Goal: Use online tool/utility: Utilize a website feature to perform a specific function

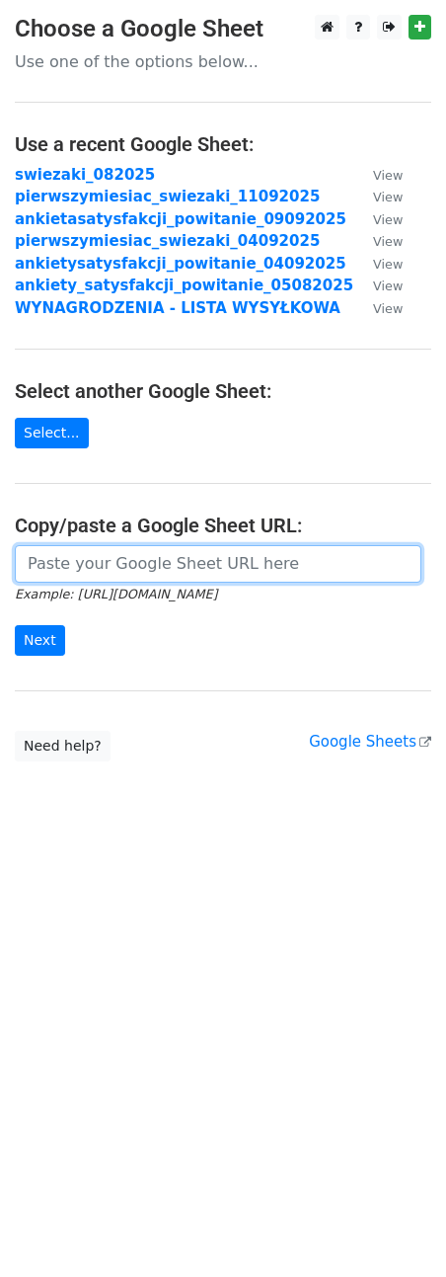
click at [126, 573] on input "url" at bounding box center [218, 564] width 407 height 38
paste input "[URL][DOMAIN_NAME]"
type input "[URL][DOMAIN_NAME]"
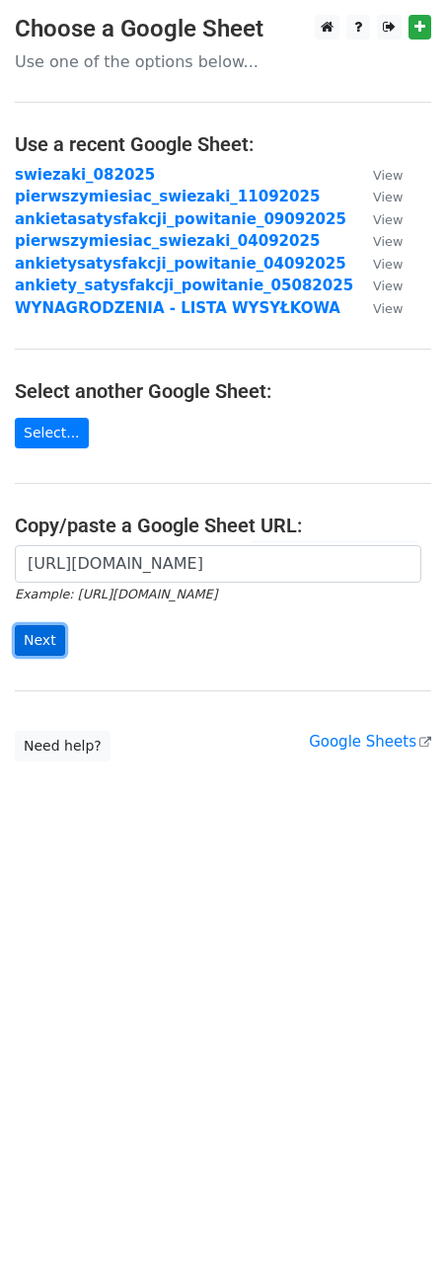
click at [50, 655] on input "Next" at bounding box center [40, 640] width 50 height 31
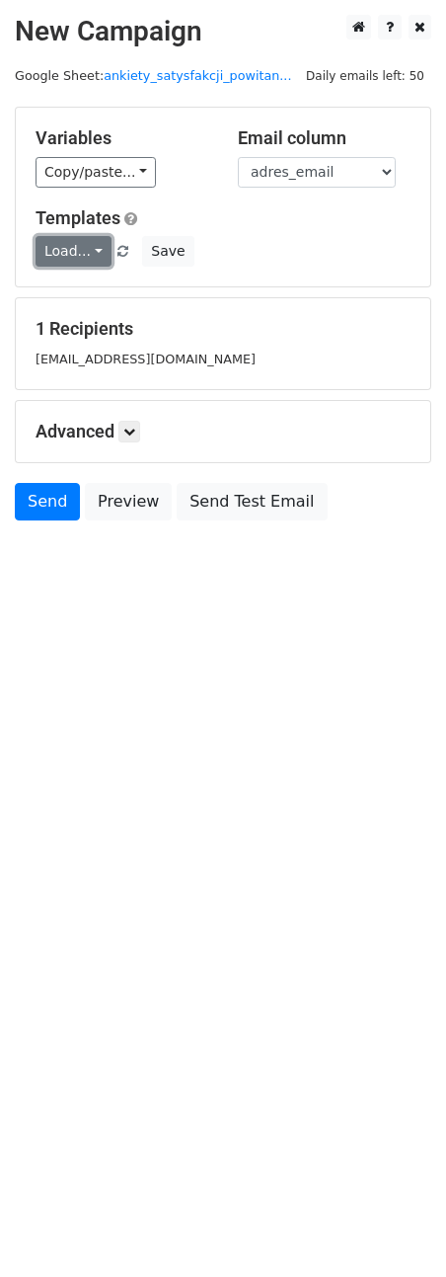
click at [98, 242] on link "Load..." at bounding box center [74, 251] width 76 height 31
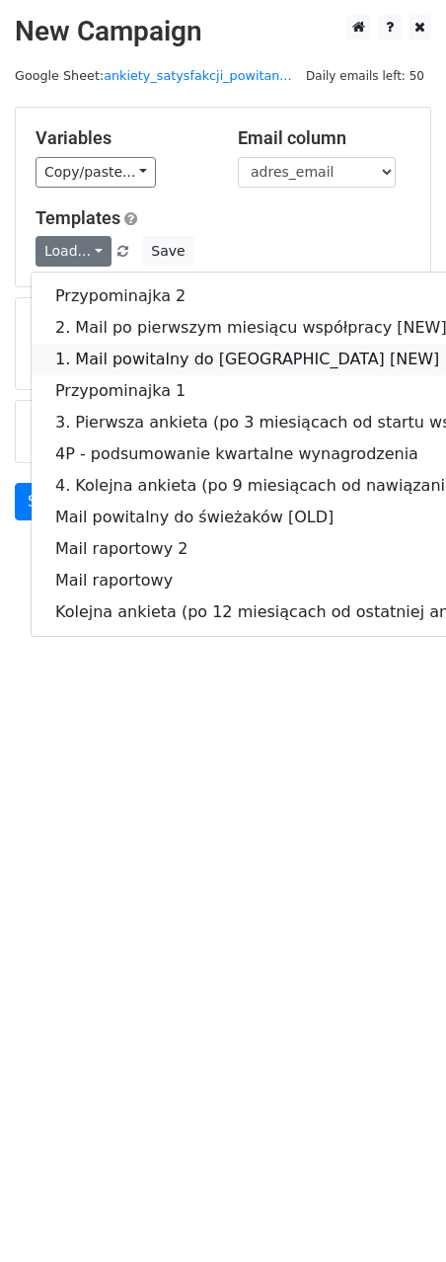
click at [153, 346] on link "1. Mail powitalny do świeżaków [NEW]" at bounding box center [335, 360] width 606 height 32
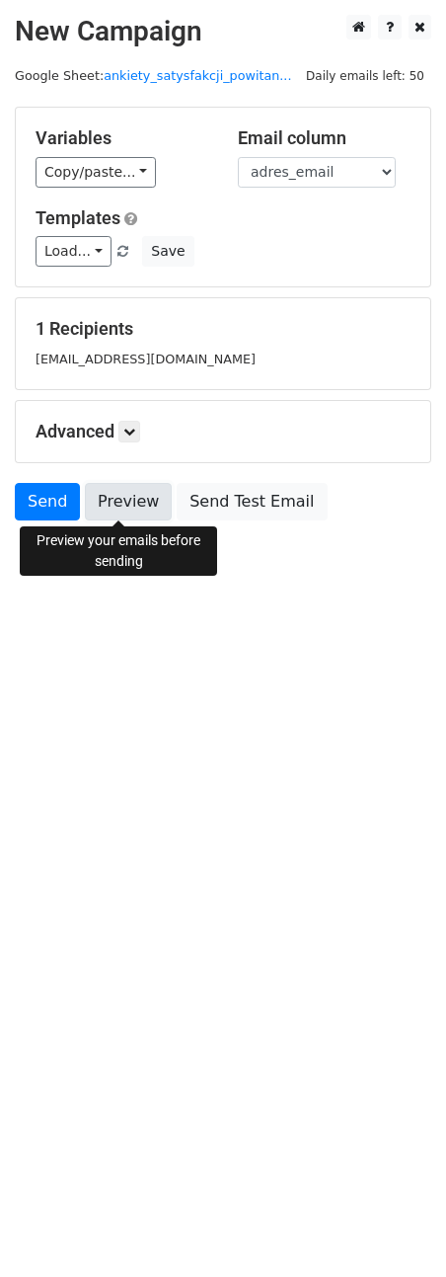
click at [113, 518] on link "Preview" at bounding box center [128, 502] width 87 height 38
click at [48, 493] on link "Send" at bounding box center [47, 502] width 65 height 38
